Goal: Use online tool/utility: Use online tool/utility

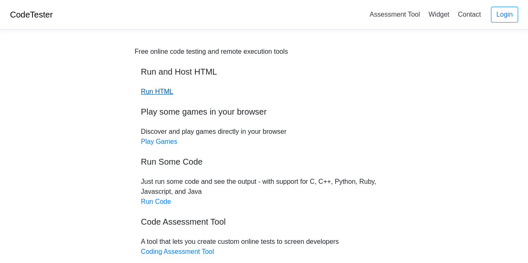
click at [158, 91] on link "Run HTML" at bounding box center [157, 91] width 32 height 7
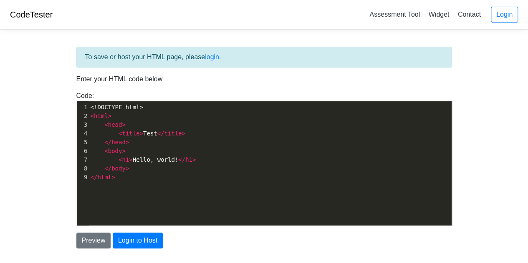
scroll to position [3, 0]
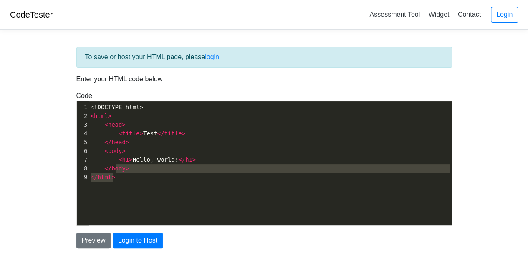
type textarea "<!DOCTYPE html> <html> <head> <title>Test</title> </head> <body> <h1>Hello, wor…"
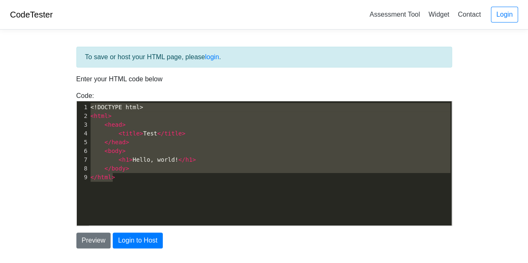
drag, startPoint x: 156, startPoint y: 201, endPoint x: 70, endPoint y: 98, distance: 133.6
click at [70, 98] on div "Code: <!DOCTYPE html> <html> <head> <title>Test</title> </head> <body> <h1>Hell…" at bounding box center [264, 158] width 388 height 135
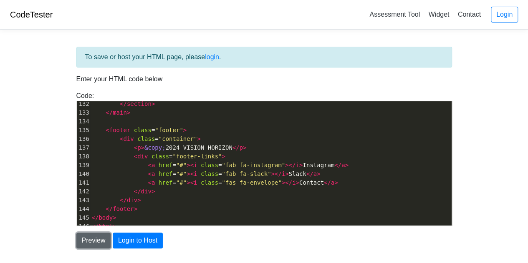
click at [86, 247] on button "Preview" at bounding box center [93, 241] width 35 height 16
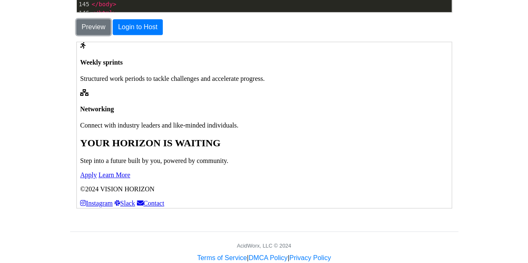
scroll to position [231, 0]
